Goal: Information Seeking & Learning: Learn about a topic

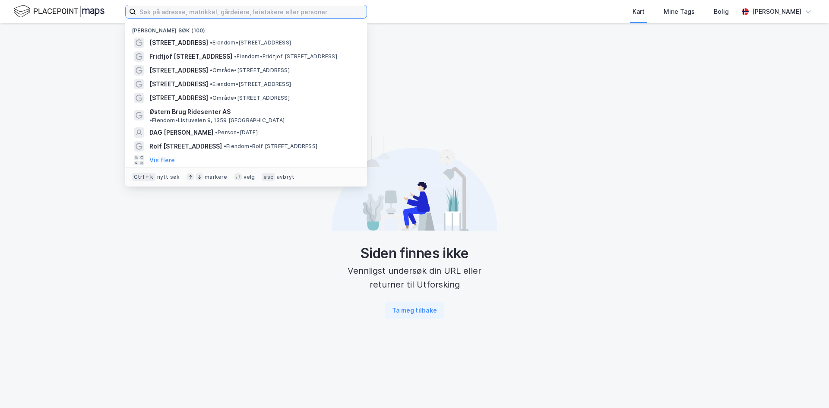
click at [234, 11] on input at bounding box center [251, 11] width 231 height 13
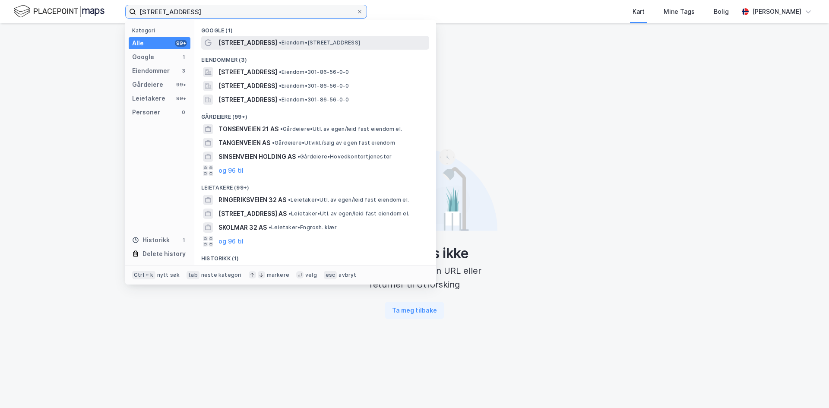
type input "[STREET_ADDRESS]"
click at [242, 44] on span "[STREET_ADDRESS]" at bounding box center [247, 43] width 59 height 10
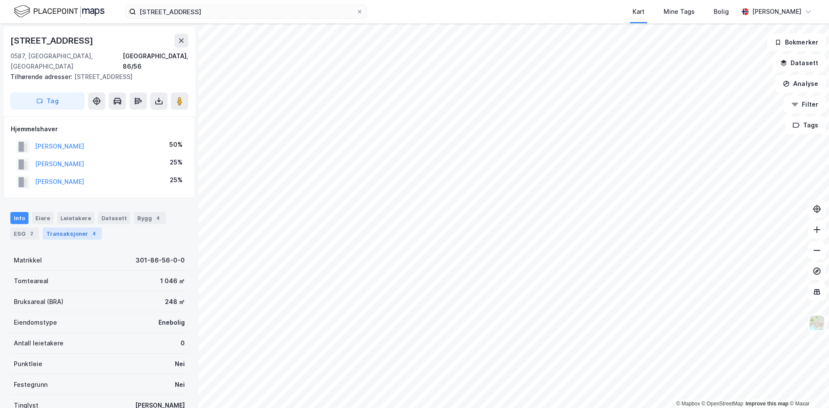
click at [58, 228] on div "Transaksjoner 4" at bounding box center [72, 234] width 59 height 12
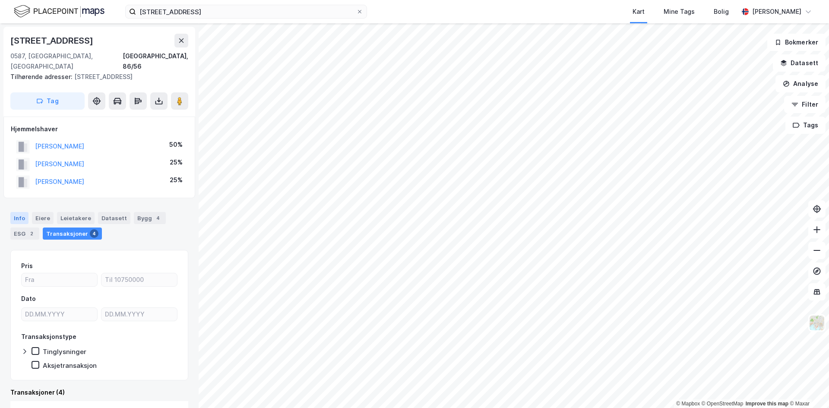
click at [25, 212] on div "Info" at bounding box center [19, 218] width 18 height 12
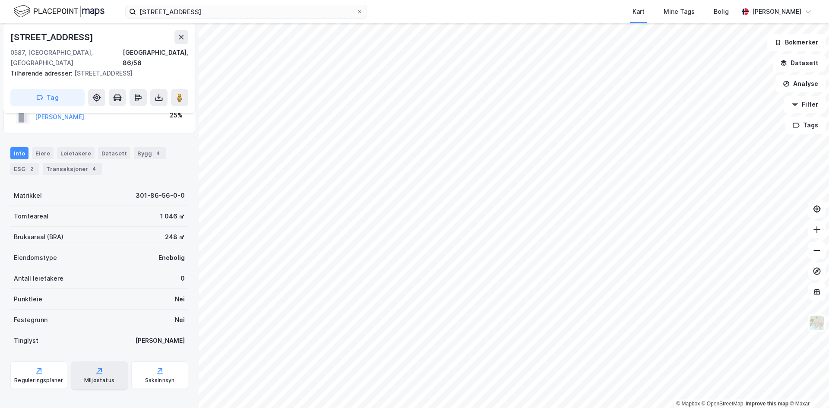
scroll to position [98, 0]
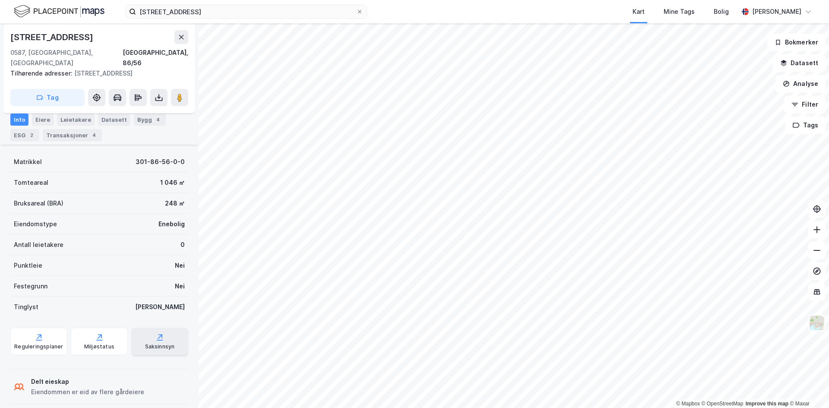
click at [164, 343] on div "Saksinnsyn" at bounding box center [160, 346] width 30 height 7
